Goal: Task Accomplishment & Management: Complete application form

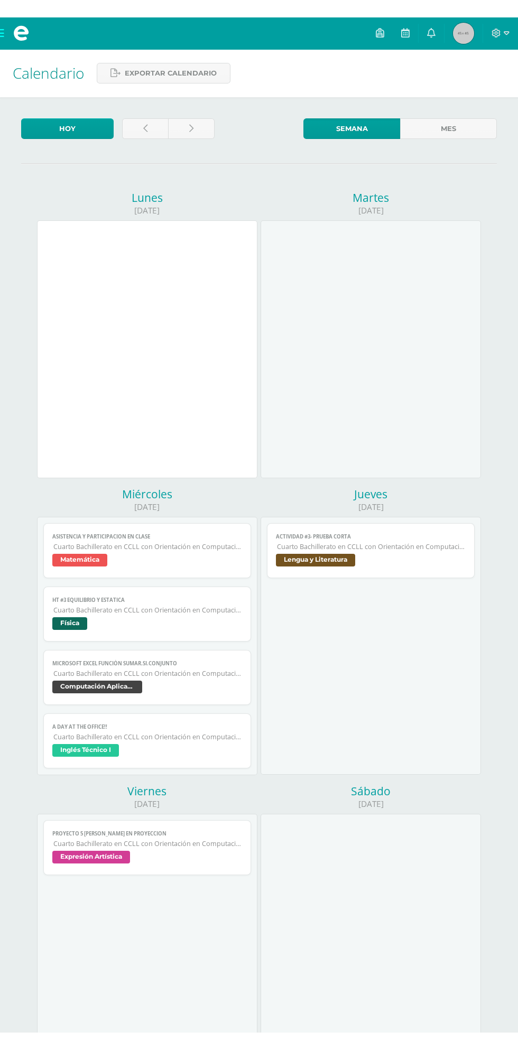
scroll to position [52, 0]
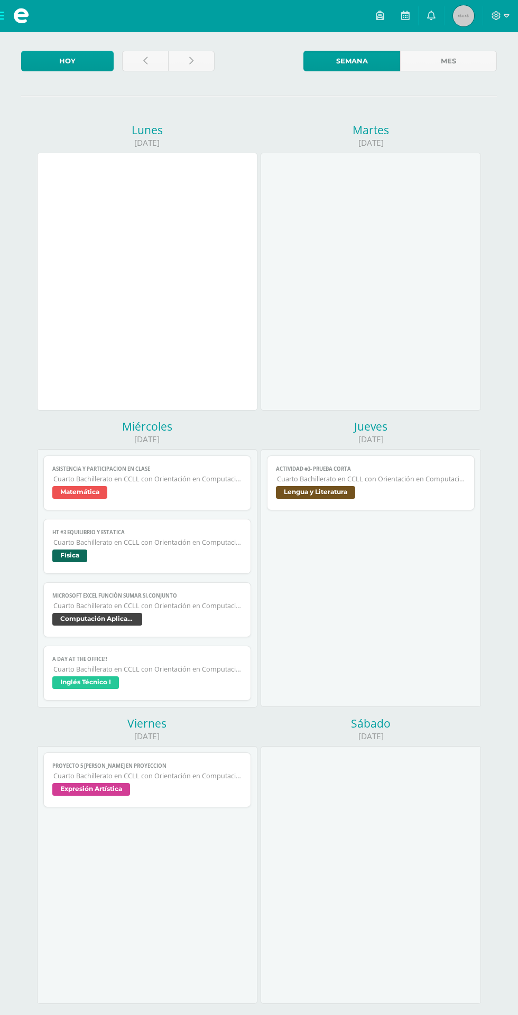
scroll to position [52, 0]
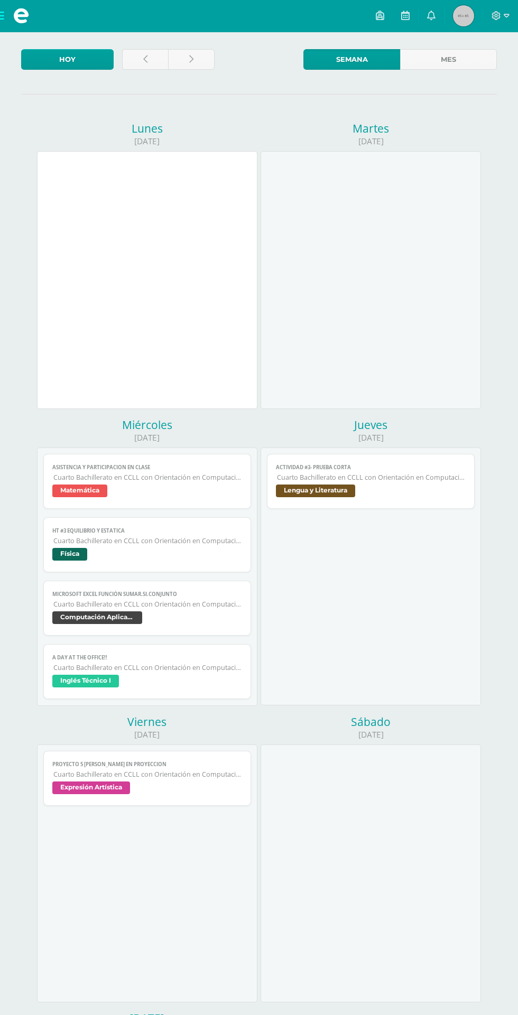
click at [500, 16] on icon at bounding box center [496, 16] width 10 height 10
click at [493, 78] on link "Cerrar sesión" at bounding box center [467, 71] width 84 height 15
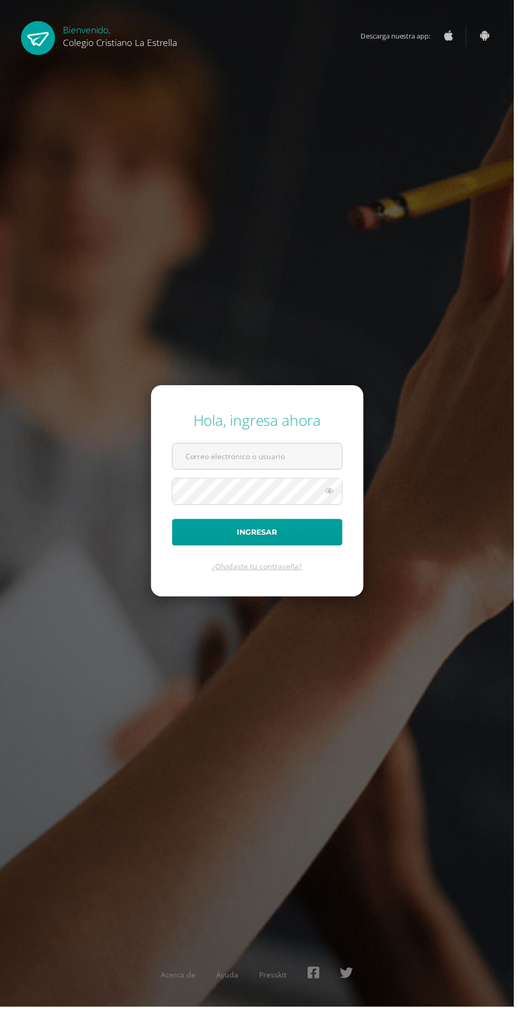
click at [293, 473] on input "text" at bounding box center [259, 460] width 171 height 26
type input "2021207@laestrella.edu.gt"
click at [173, 523] on button "Ingresar" at bounding box center [259, 536] width 172 height 27
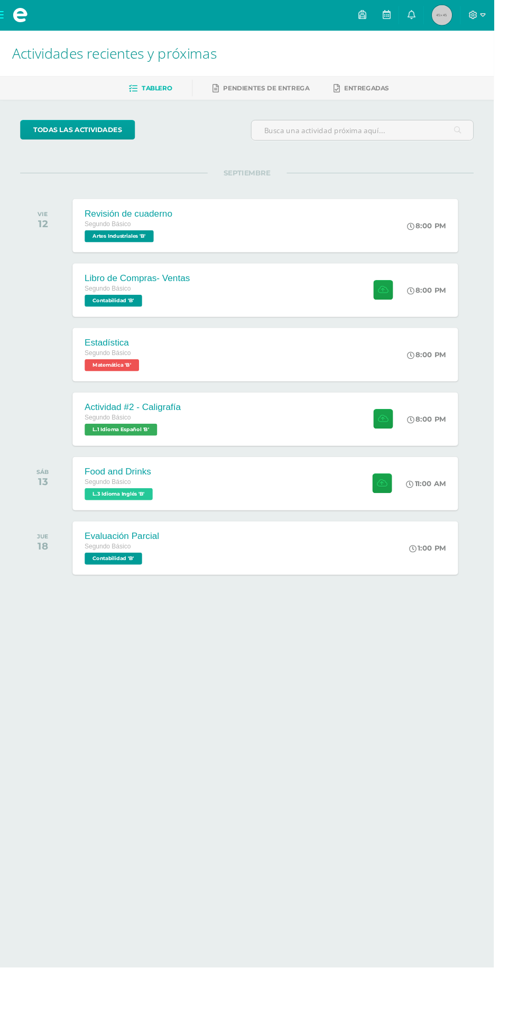
click at [430, 304] on icon at bounding box center [431, 305] width 8 height 8
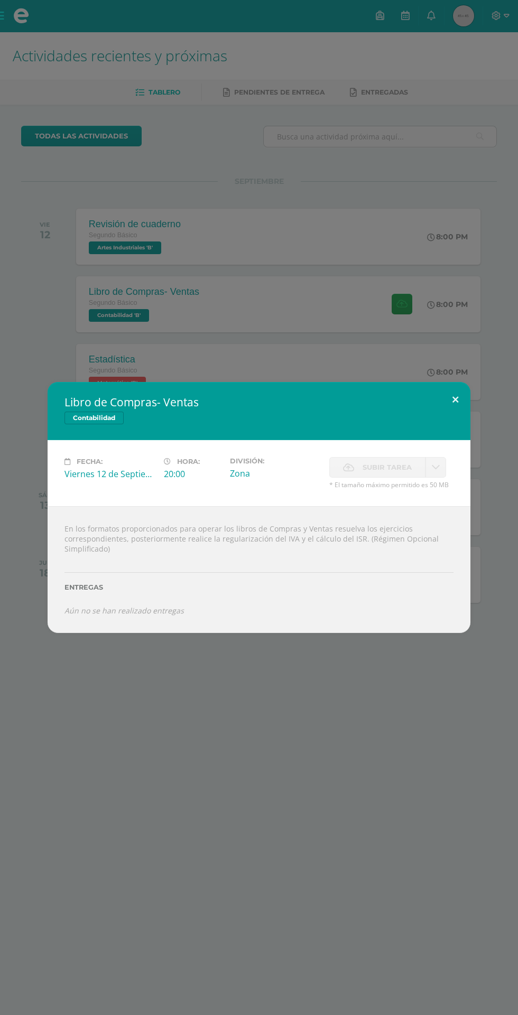
click at [463, 405] on button at bounding box center [455, 400] width 30 height 36
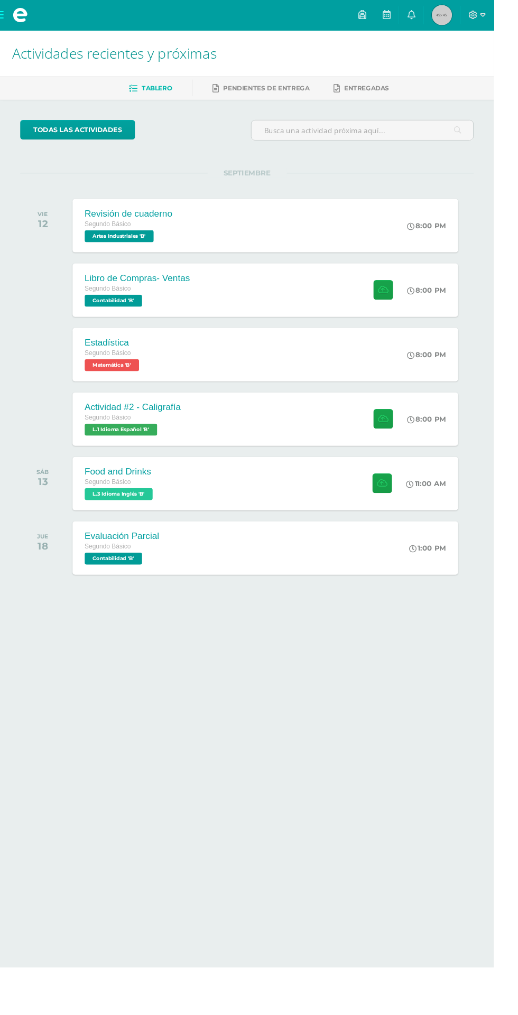
click at [432, 439] on icon at bounding box center [431, 441] width 8 height 8
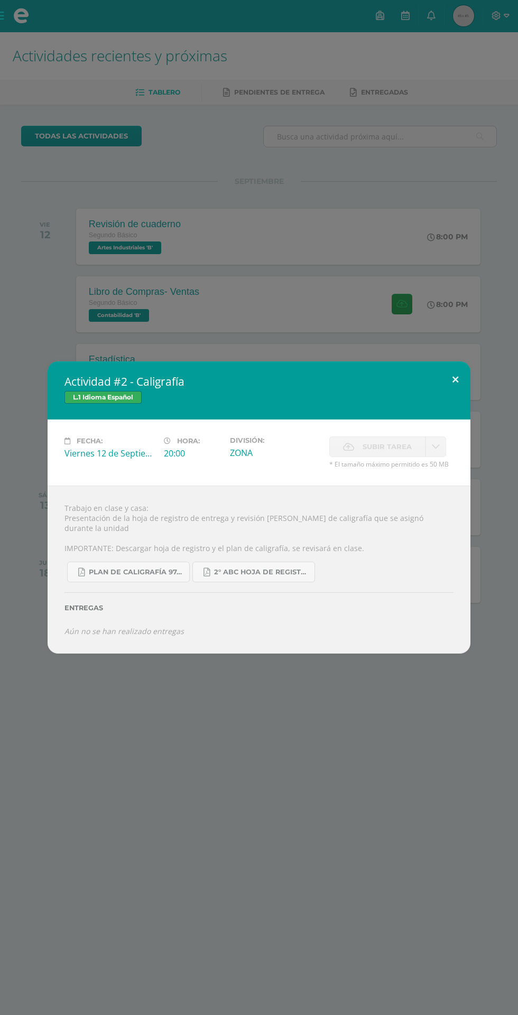
click at [469, 397] on button at bounding box center [455, 379] width 30 height 36
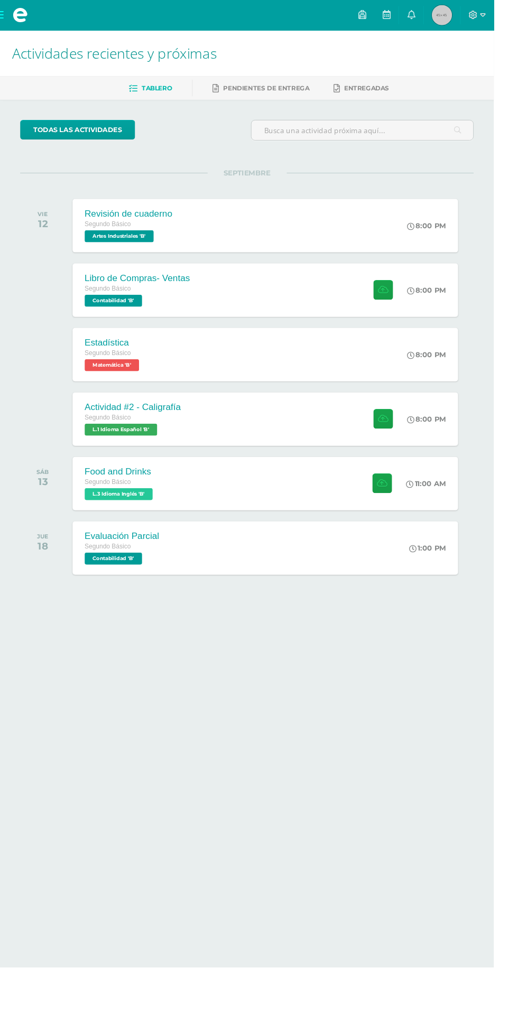
click at [430, 507] on icon at bounding box center [430, 508] width 8 height 8
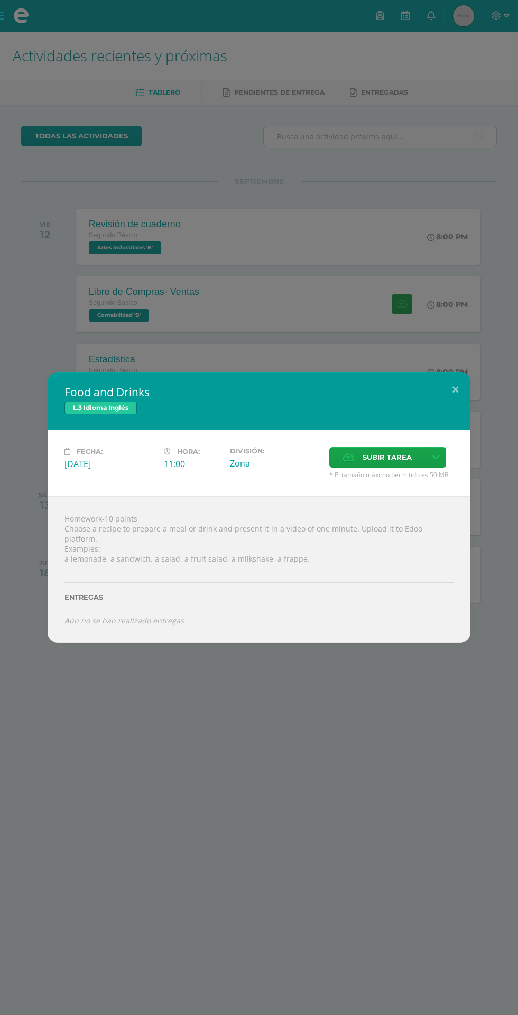
click at [387, 462] on span "Subir tarea" at bounding box center [387, 458] width 49 height 20
click at [0, 0] on input "Subir tarea" at bounding box center [0, 0] width 0 height 0
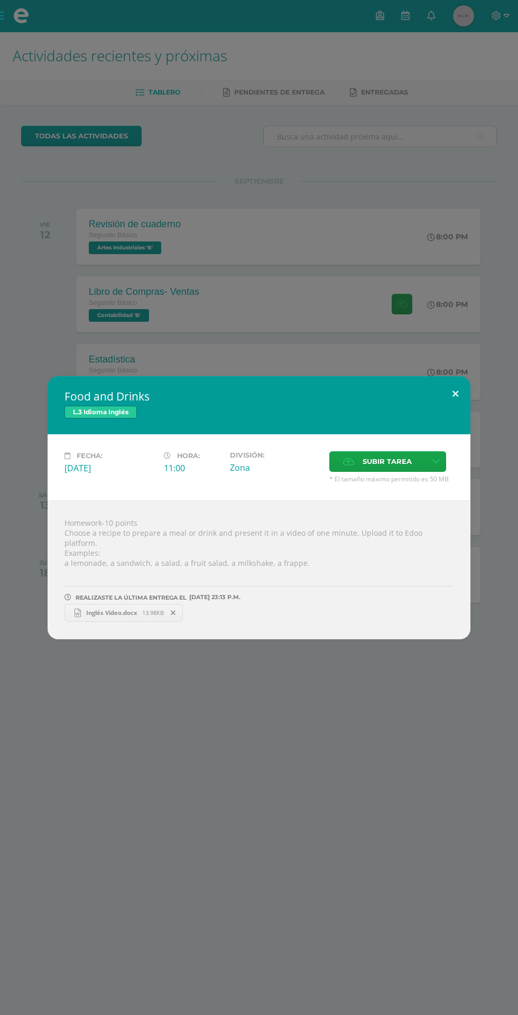
click at [455, 399] on button at bounding box center [455, 394] width 30 height 36
